Goal: Find contact information

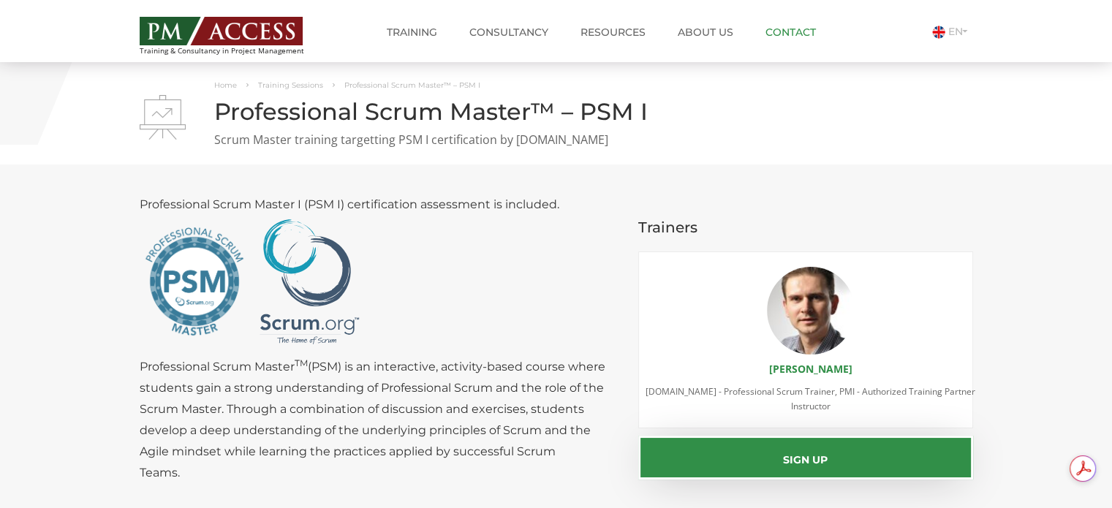
click at [786, 30] on link "Contact" at bounding box center [790, 32] width 72 height 29
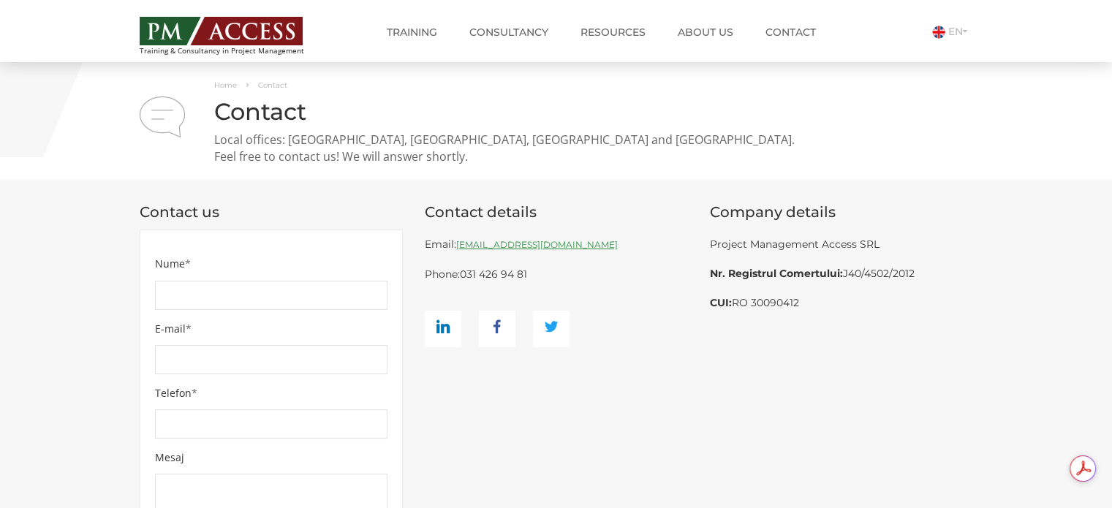
drag, startPoint x: 807, startPoint y: 301, endPoint x: 707, endPoint y: 256, distance: 109.9
click at [707, 256] on div "Company details Project Management Access SRL Nr. Registrul Comertului: J40/450…" at bounding box center [841, 260] width 285 height 116
drag, startPoint x: 708, startPoint y: 207, endPoint x: 808, endPoint y: 305, distance: 140.1
click at [816, 305] on div "Company details Project Management Access SRL Nr. Registrul Comertului: J40/450…" at bounding box center [841, 260] width 285 height 116
click at [795, 306] on div "Project Management Access SRL Nr. Registrul Comertului: J40/4502/2012 CUI: RO 3…" at bounding box center [841, 274] width 263 height 88
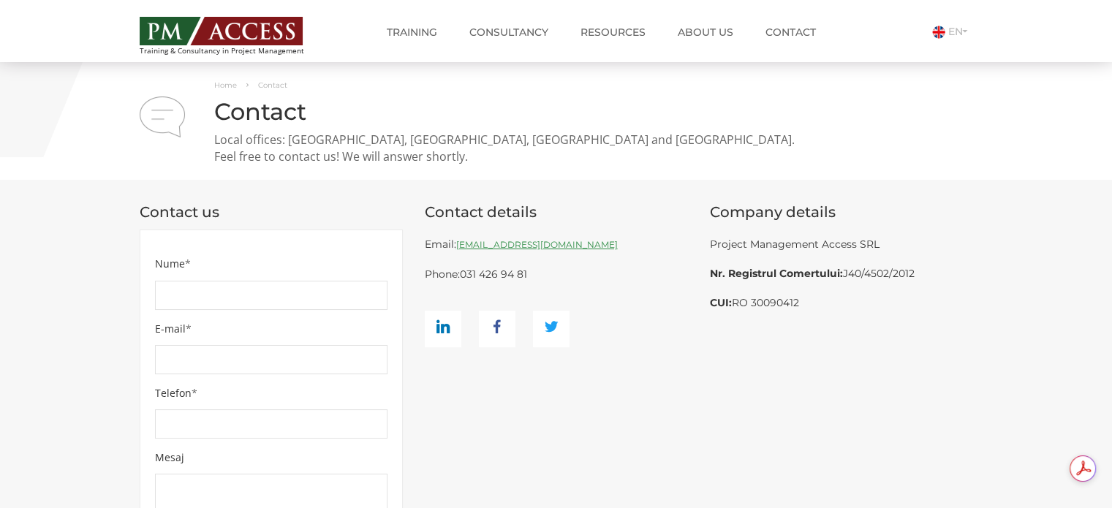
click at [837, 314] on div "Project Management Access SRL Nr. Registrul Comertului: J40/4502/2012 CUI: RO 3…" at bounding box center [841, 274] width 263 height 88
